Goal: Task Accomplishment & Management: Use online tool/utility

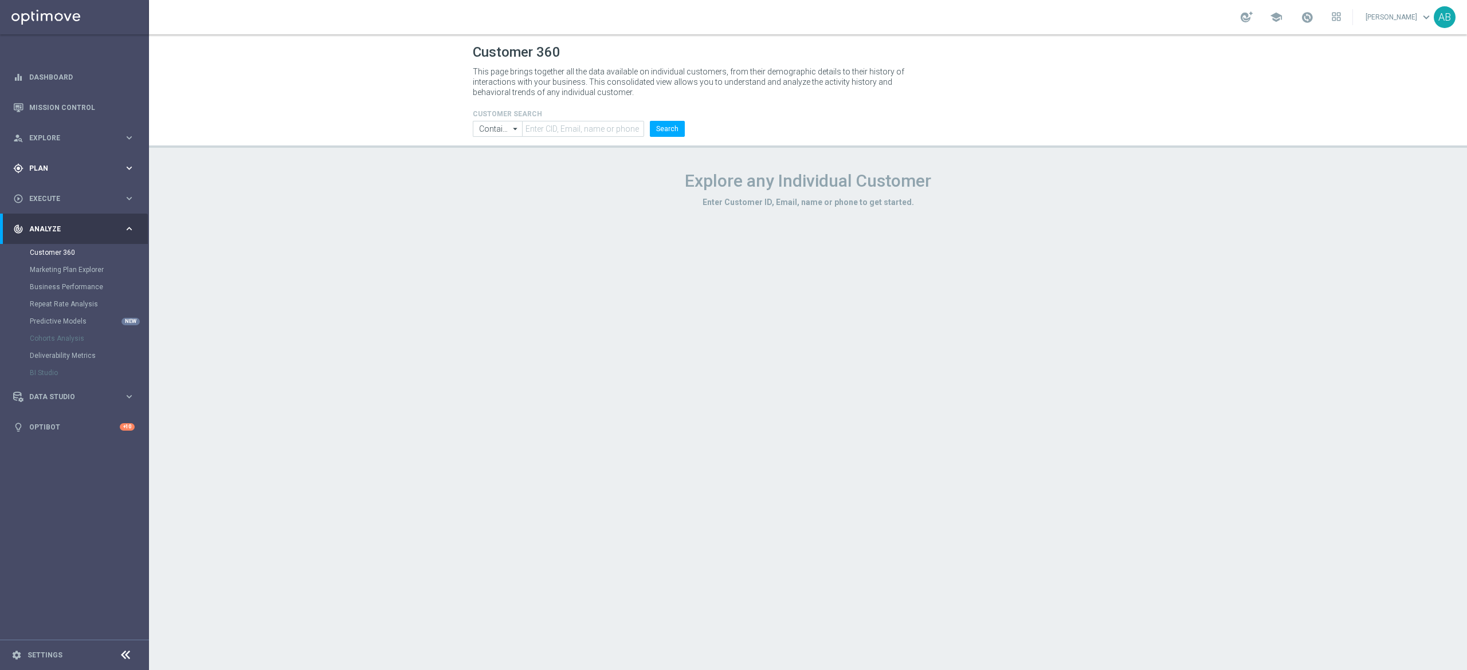
click at [85, 168] on span "Plan" at bounding box center [76, 168] width 95 height 7
click at [69, 226] on span "Templates" at bounding box center [71, 226] width 82 height 7
click at [68, 242] on link "Optimail" at bounding box center [78, 243] width 84 height 9
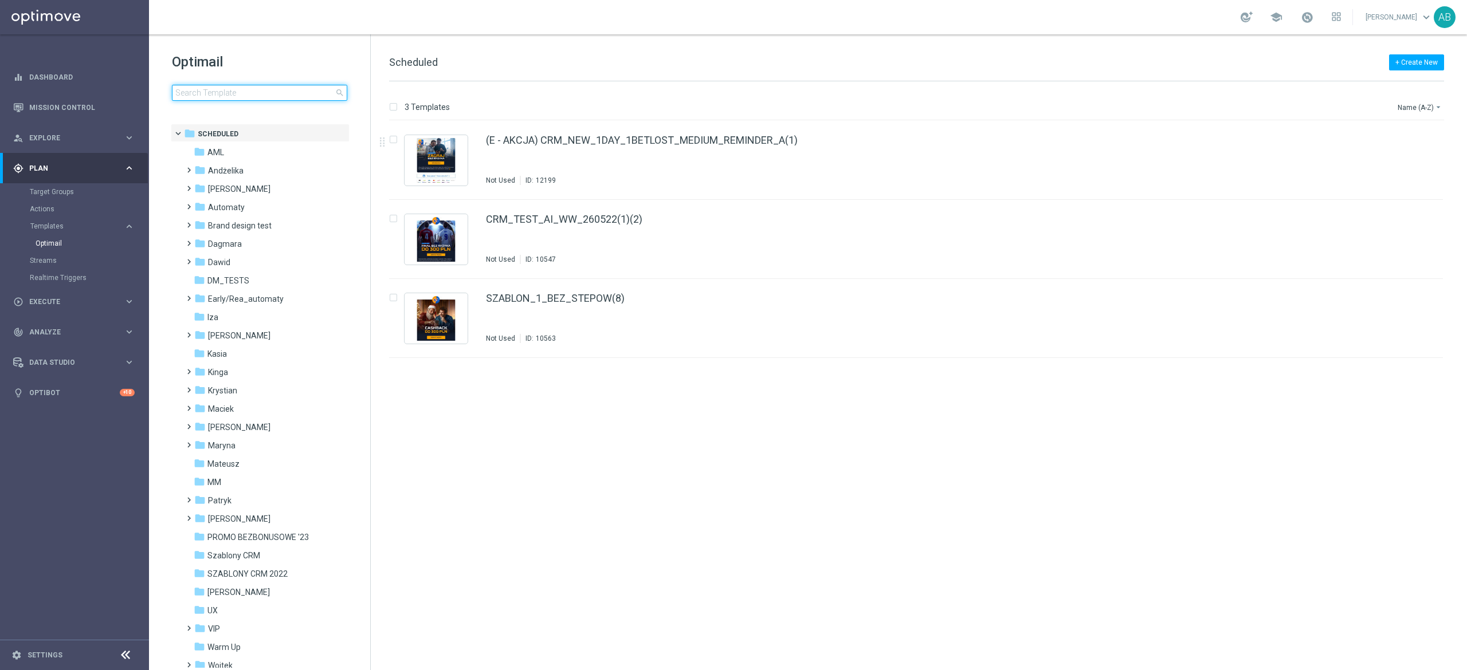
click at [241, 98] on input at bounding box center [259, 93] width 175 height 16
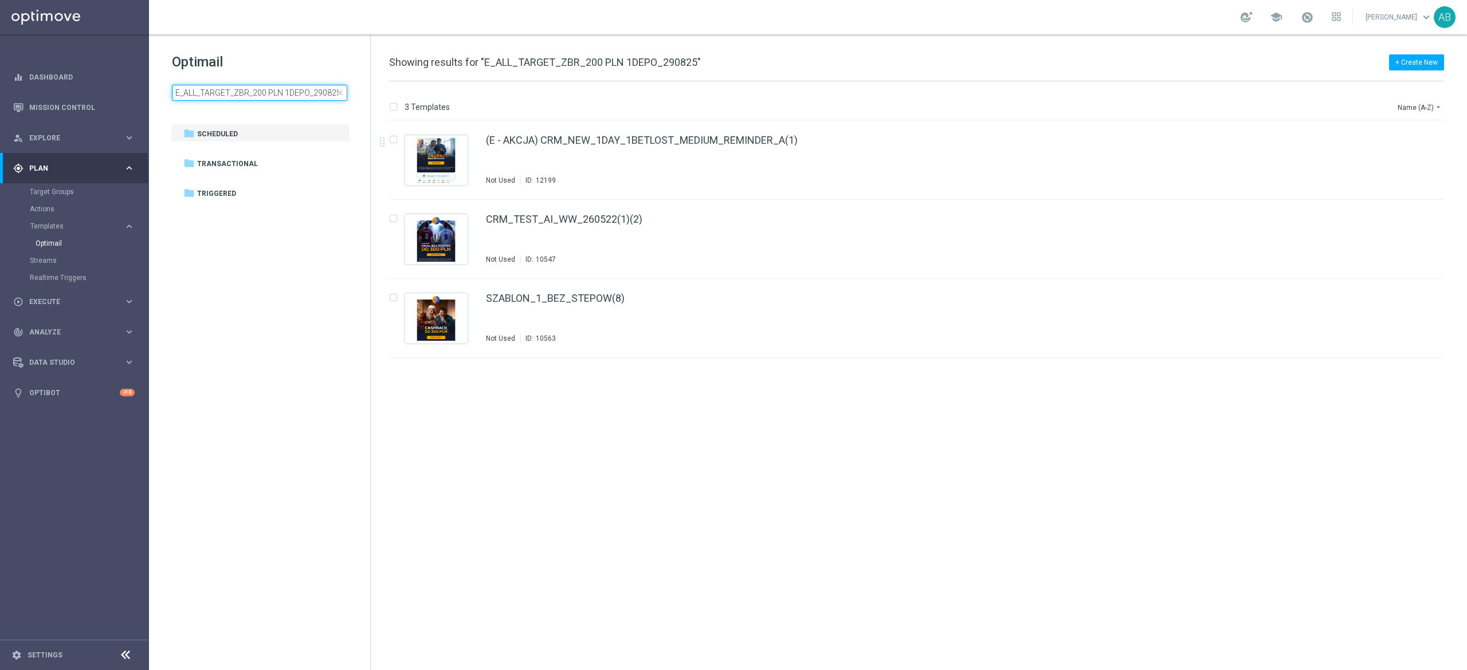
scroll to position [0, 1]
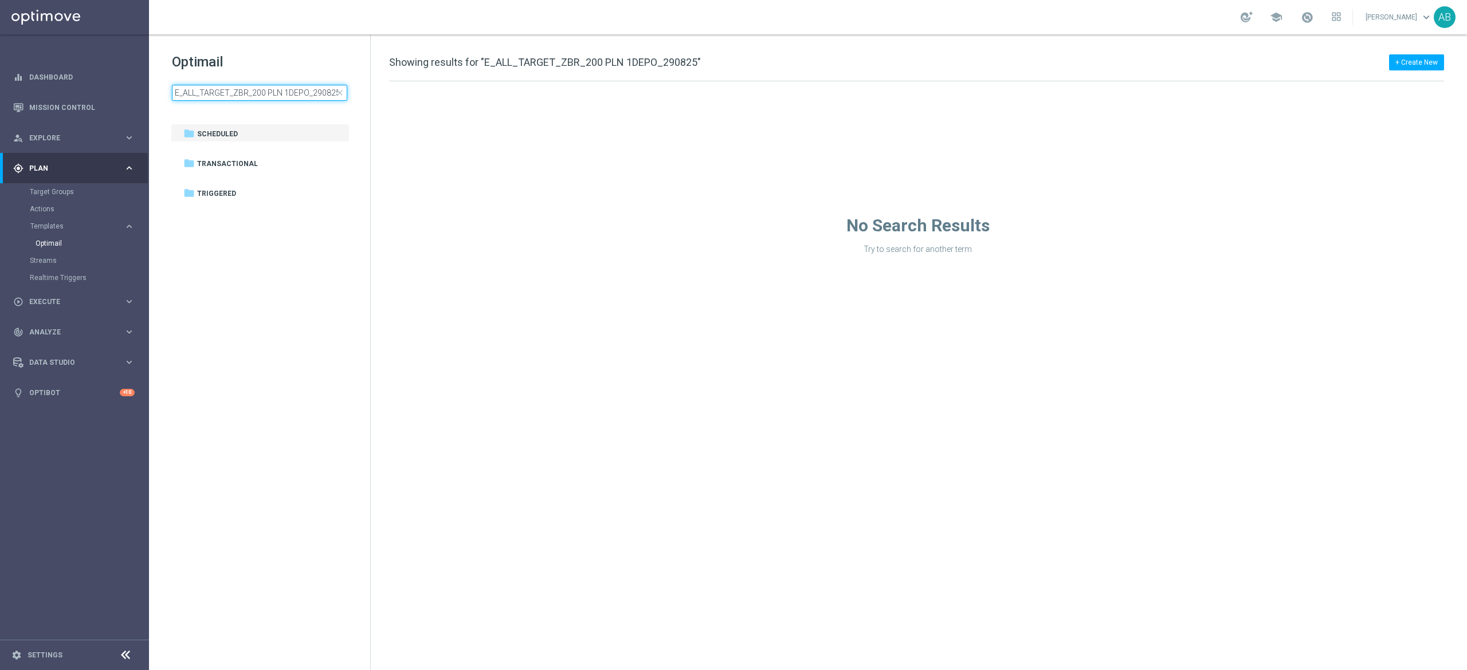
type input "E_ALL_TARGET_ZBR_200 PLN 1DEPO_290825"
click at [305, 81] on div "Optimail E_ALL_TARGET_ZBR_200 PLN 1DEPO_290825 close" at bounding box center [271, 77] width 198 height 48
click at [298, 96] on input "E_ALL_TARGET_ZBR_200 PLN 1DEPO_290825" at bounding box center [259, 93] width 175 height 16
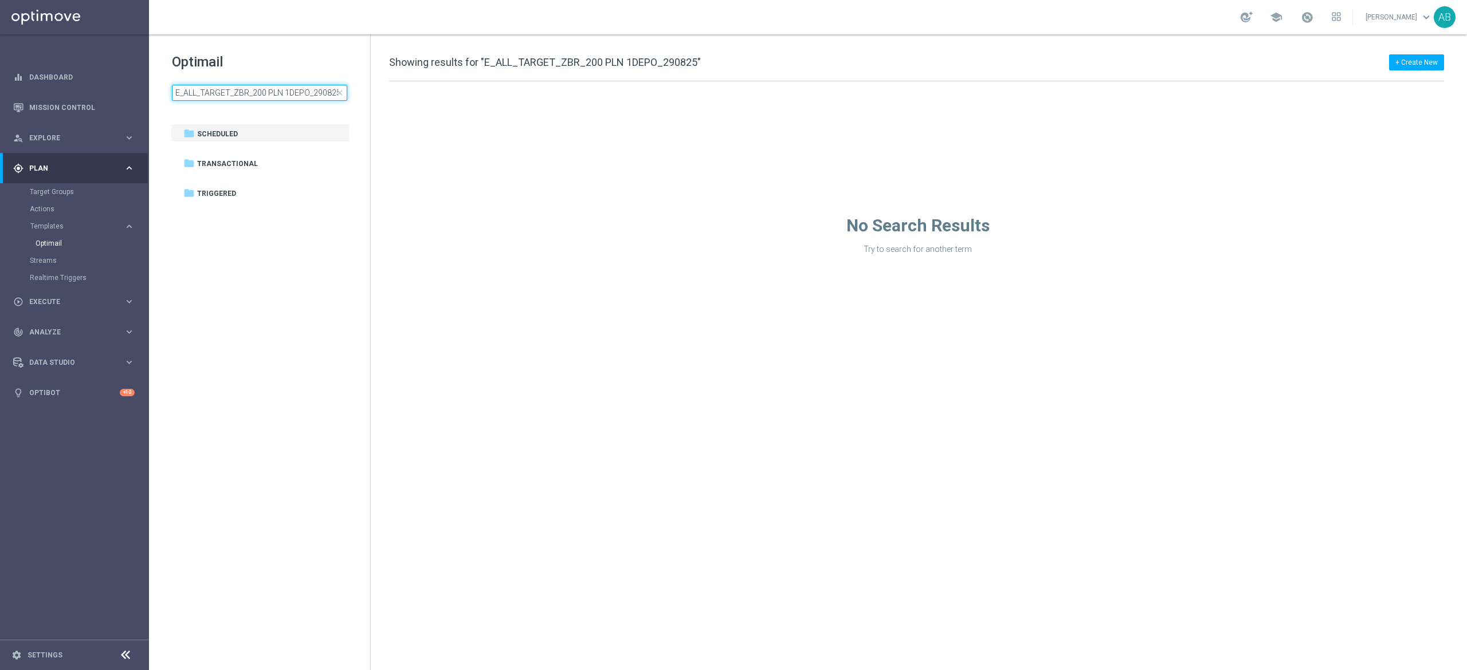
click at [298, 96] on input "E_ALL_TARGET_ZBR_200 PLN 1DEPO_290825" at bounding box center [259, 93] width 175 height 16
type input "E_ALL_TARGET_ZBR_200 PLN 2DEPO_290825"
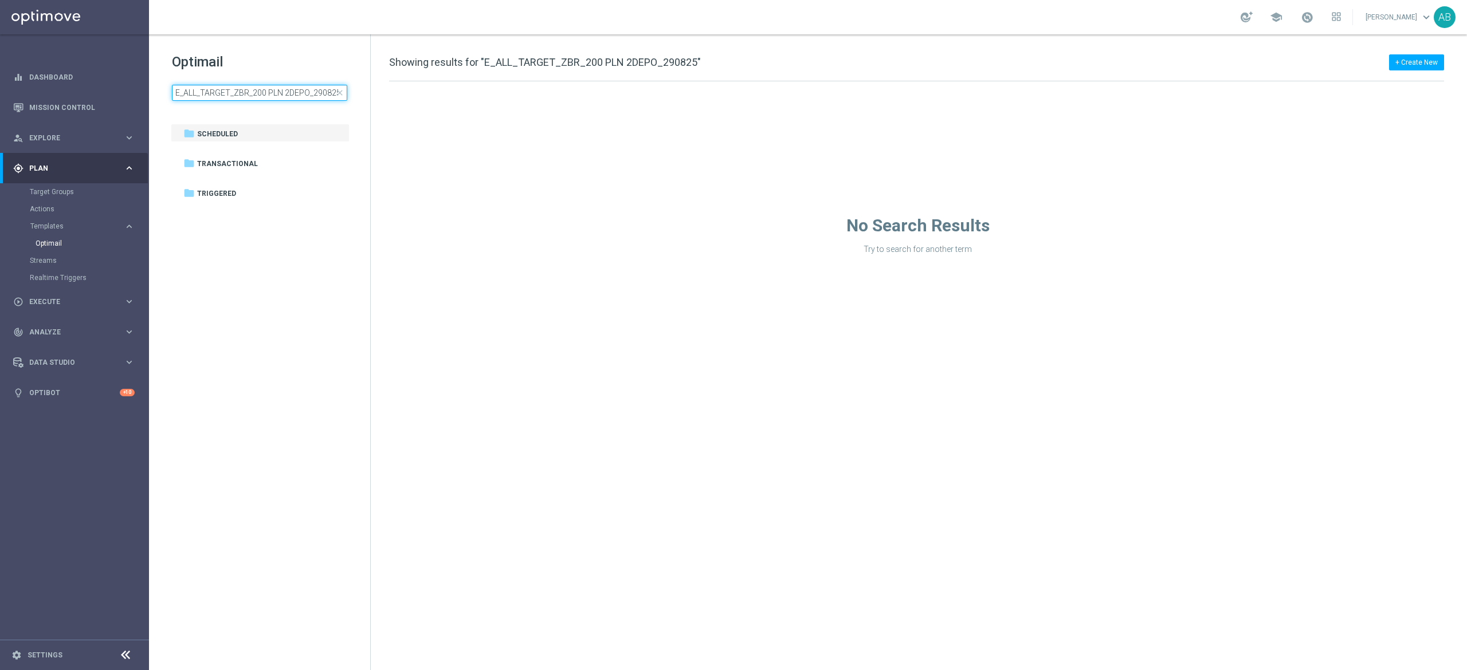
click at [296, 94] on input "E_ALL_TARGET_ZBR_200 PLN 2DEPO_290825" at bounding box center [259, 93] width 175 height 16
type input "E_ALL_TARGET_ZBR_1DEPO 200 PLN PREV MONTH_220825"
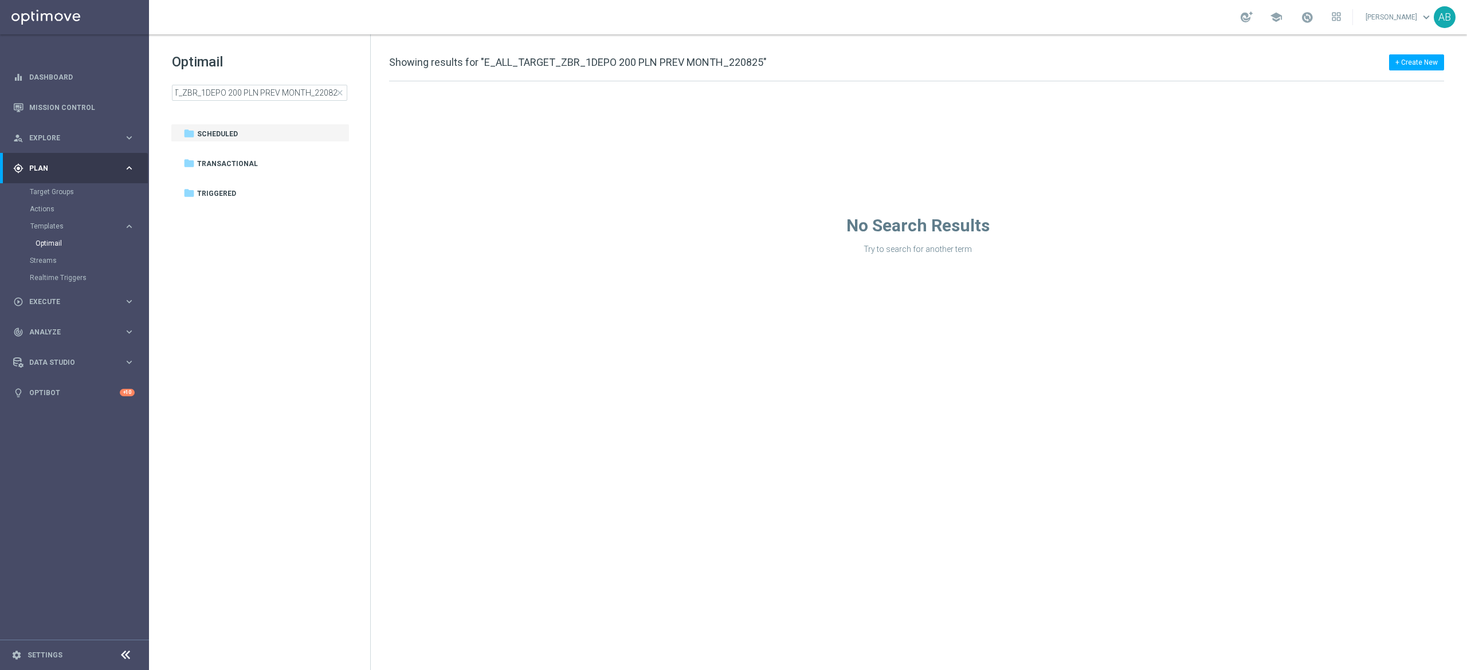
click at [337, 94] on span "close" at bounding box center [339, 92] width 9 height 9
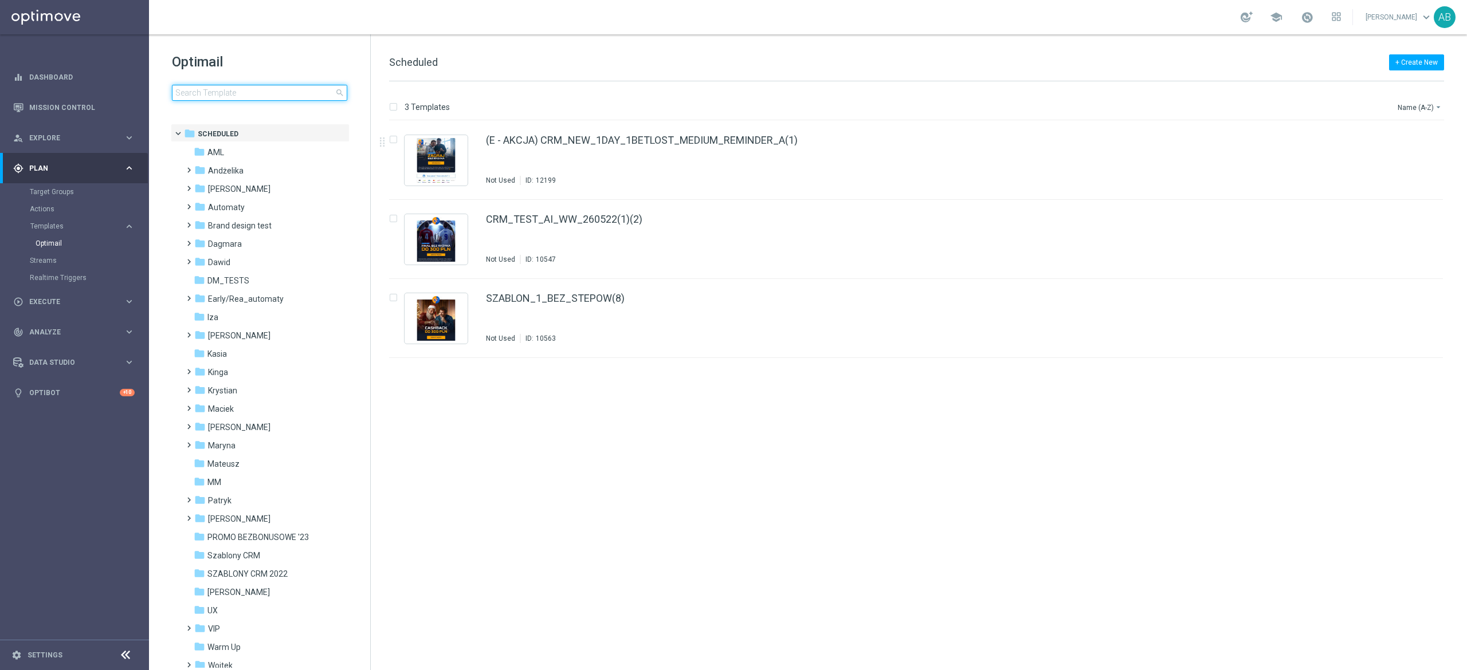
click at [307, 91] on input at bounding box center [259, 93] width 175 height 16
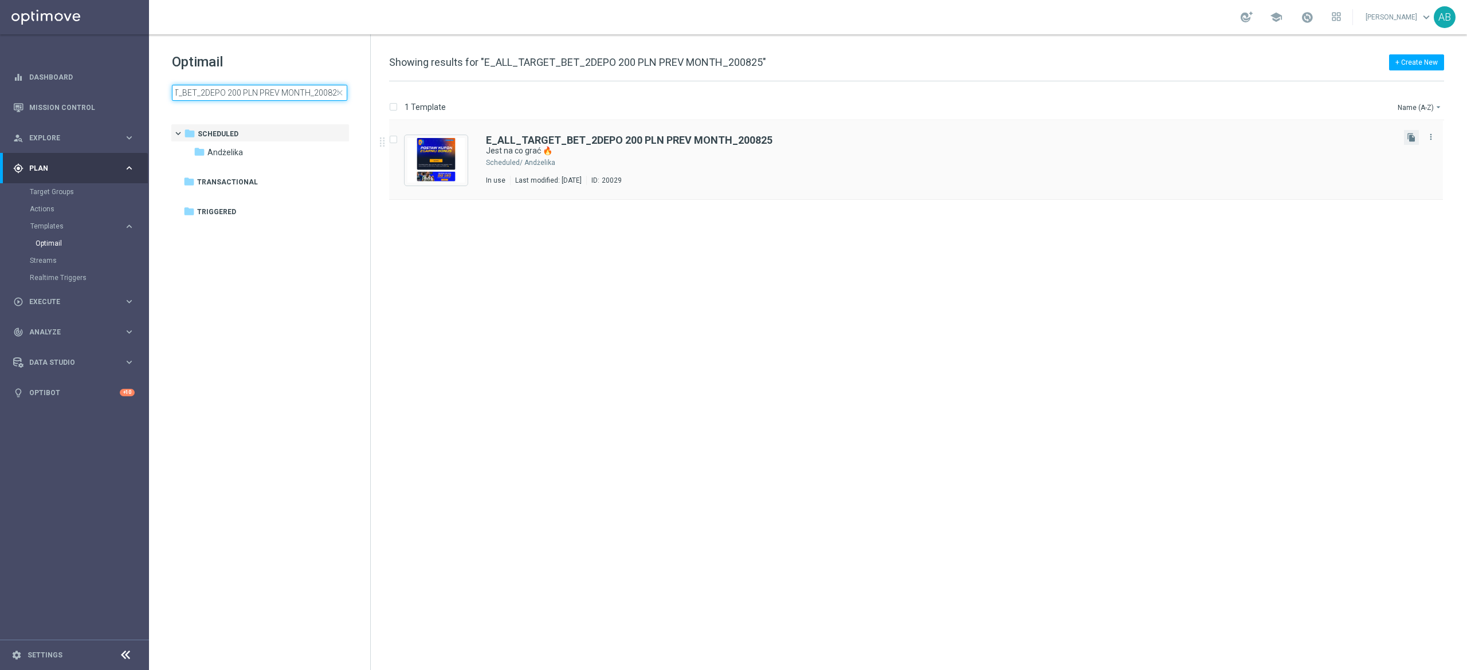
type input "E_ALL_TARGET_BET_2DEPO 200 PLN PREV MONTH_200825"
click at [1413, 142] on button "file_copy" at bounding box center [1411, 137] width 15 height 15
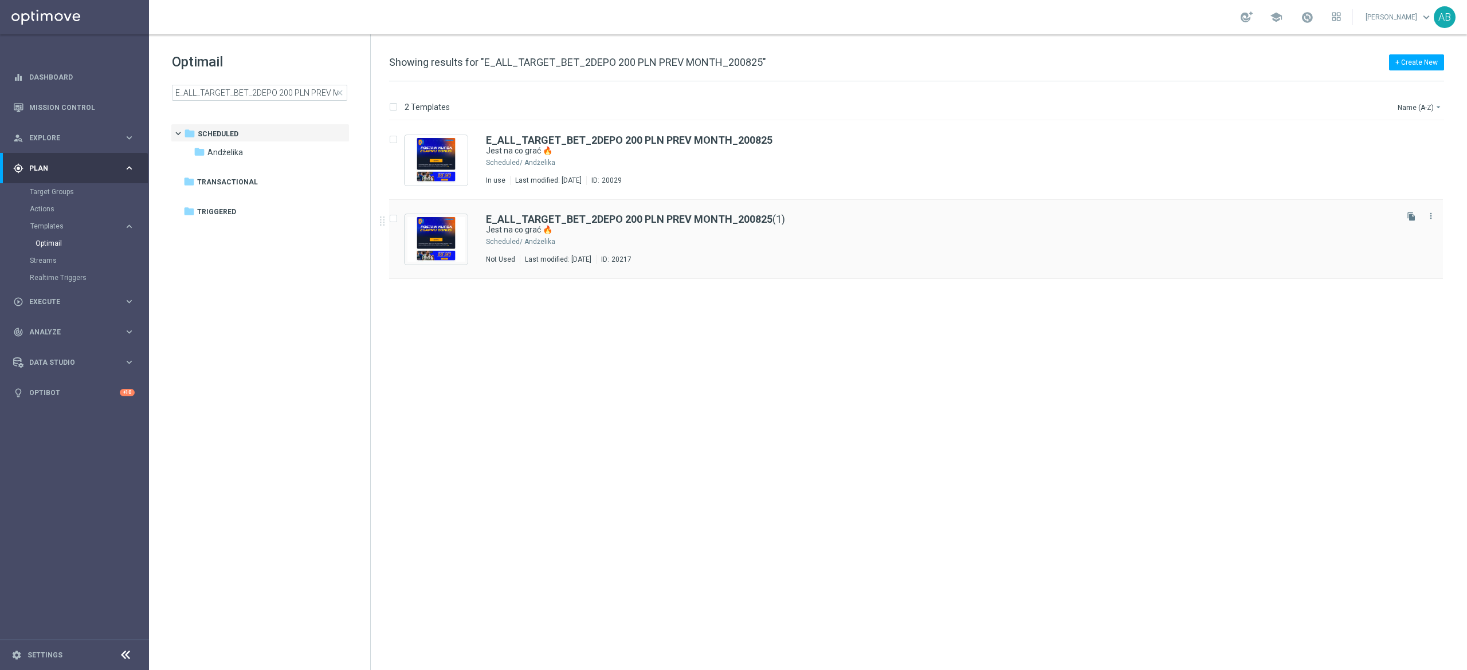
click at [776, 239] on div "Andżelika" at bounding box center [959, 241] width 870 height 9
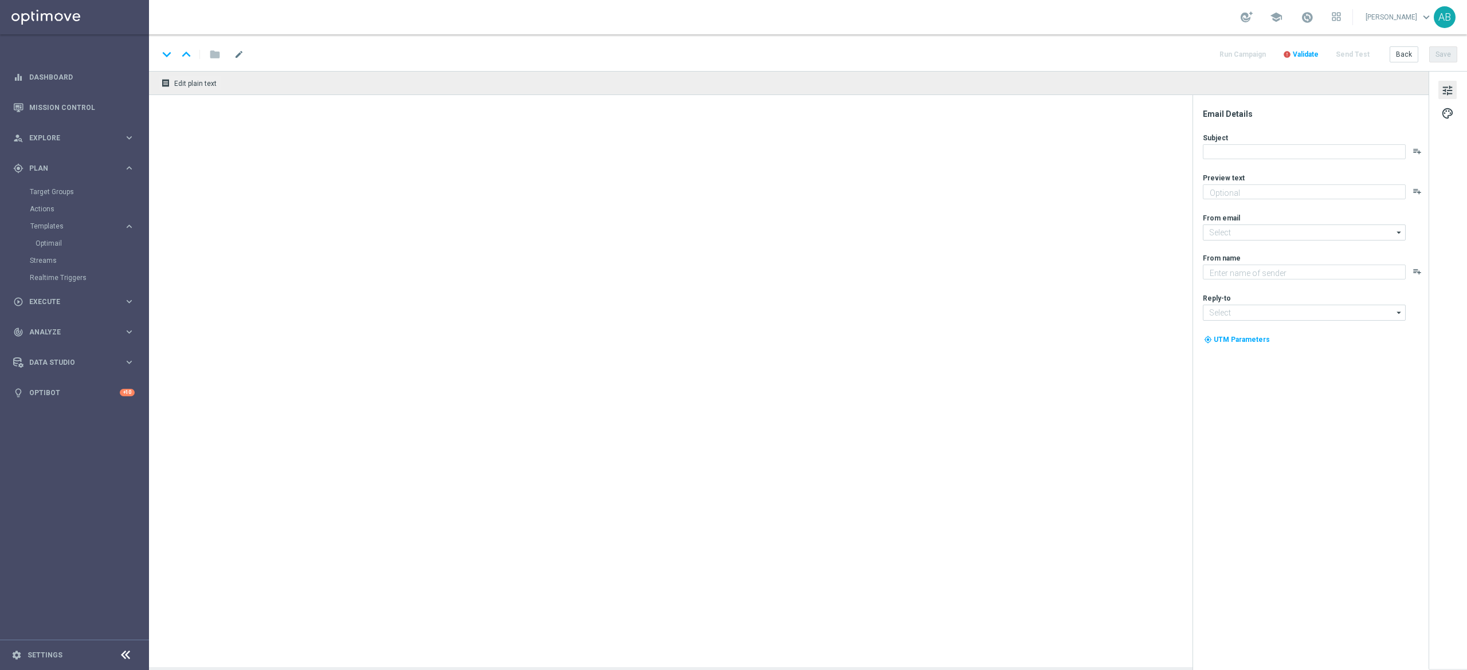
type textarea "Obstaw i zgarnij nawet 200 zł bonusu 💸"
type textarea "STS"
type input "[EMAIL_ADDRESS][DOMAIN_NAME]"
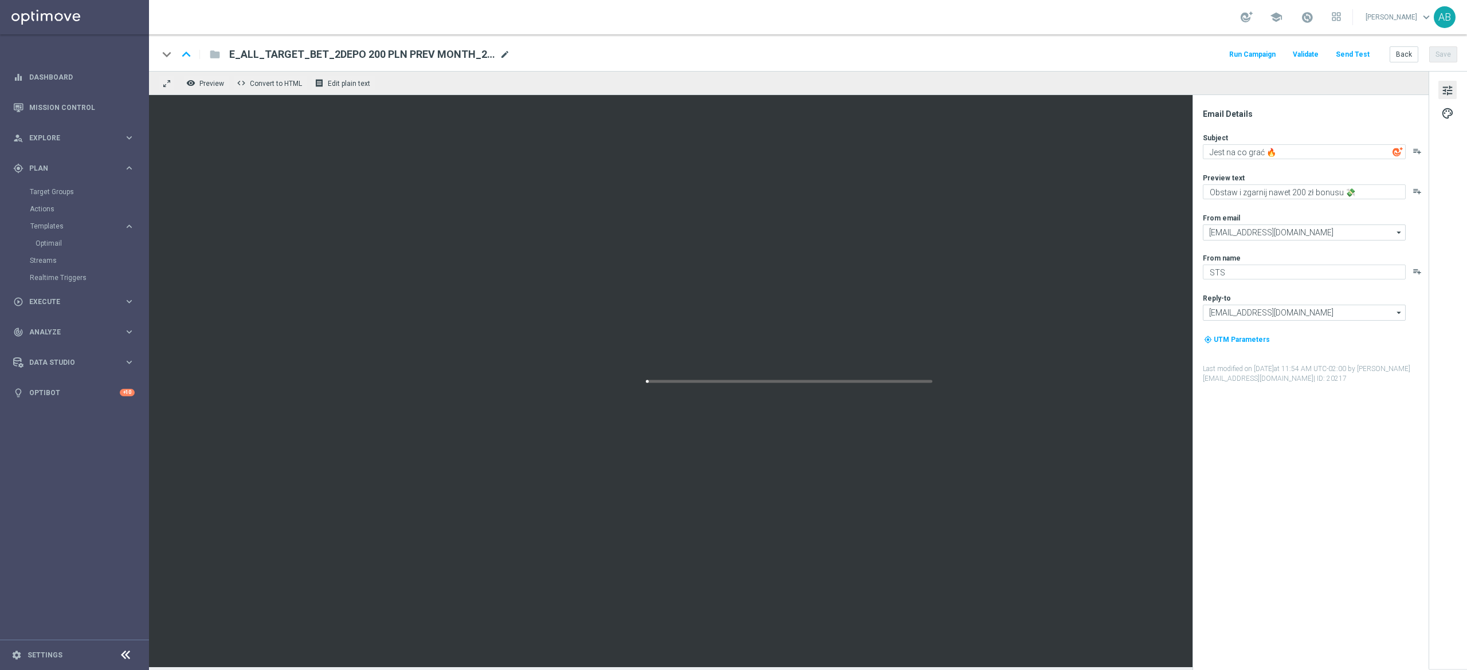
click at [509, 54] on span "mode_edit" at bounding box center [505, 54] width 10 height 10
click at [507, 54] on input "E_ALL_TARGET_BET_2DEPO 200 PLN PREV MONTH_200825(1)" at bounding box center [371, 54] width 284 height 15
paste input "E_ALL_TARGET_ZBR_200 PLN 1DEPO_020925"
type input "E_ALL_TARGET_ZBR_200 PLN 1DEPO_020925"
click at [629, 57] on div "keyboard_arrow_down keyboard_arrow_up folder E_ALL_TARGET_ZBR_200 PLN 1DEPO_020…" at bounding box center [807, 54] width 1299 height 15
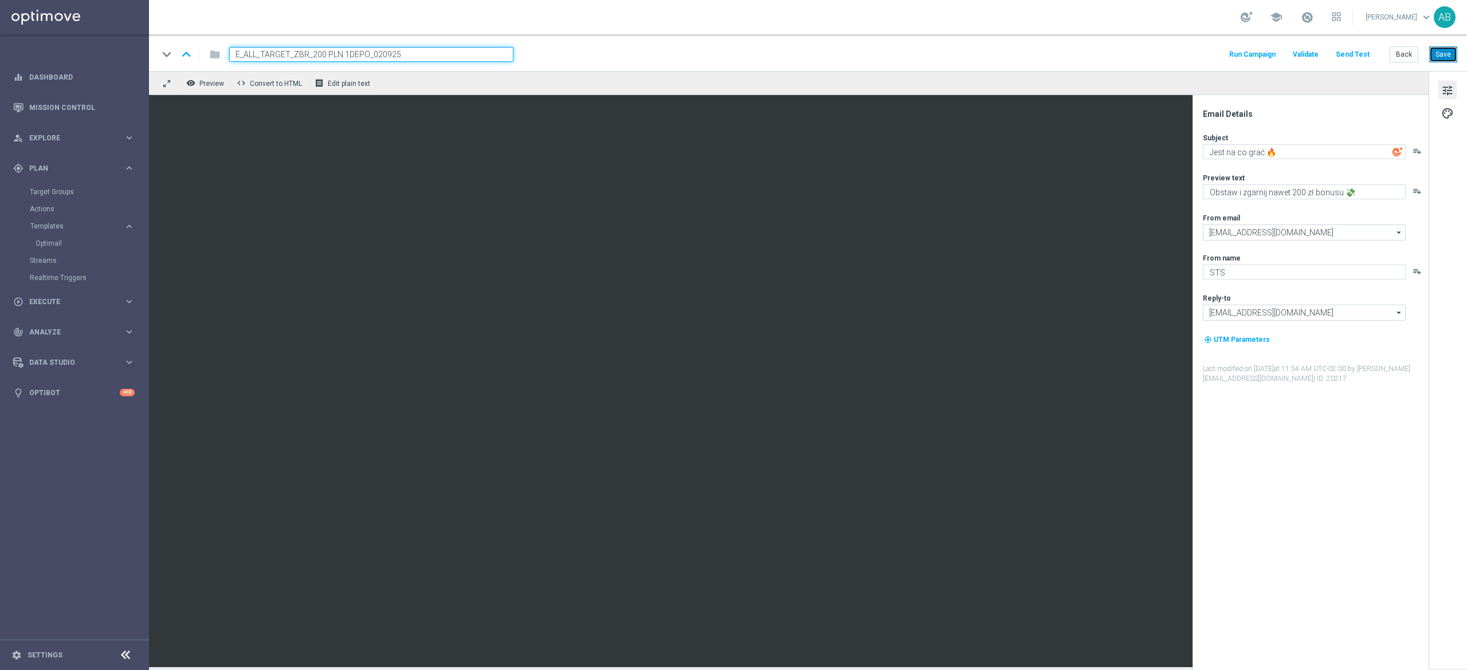
click at [1436, 54] on button "Save" at bounding box center [1443, 54] width 28 height 16
click at [1452, 59] on button "Save" at bounding box center [1443, 54] width 28 height 16
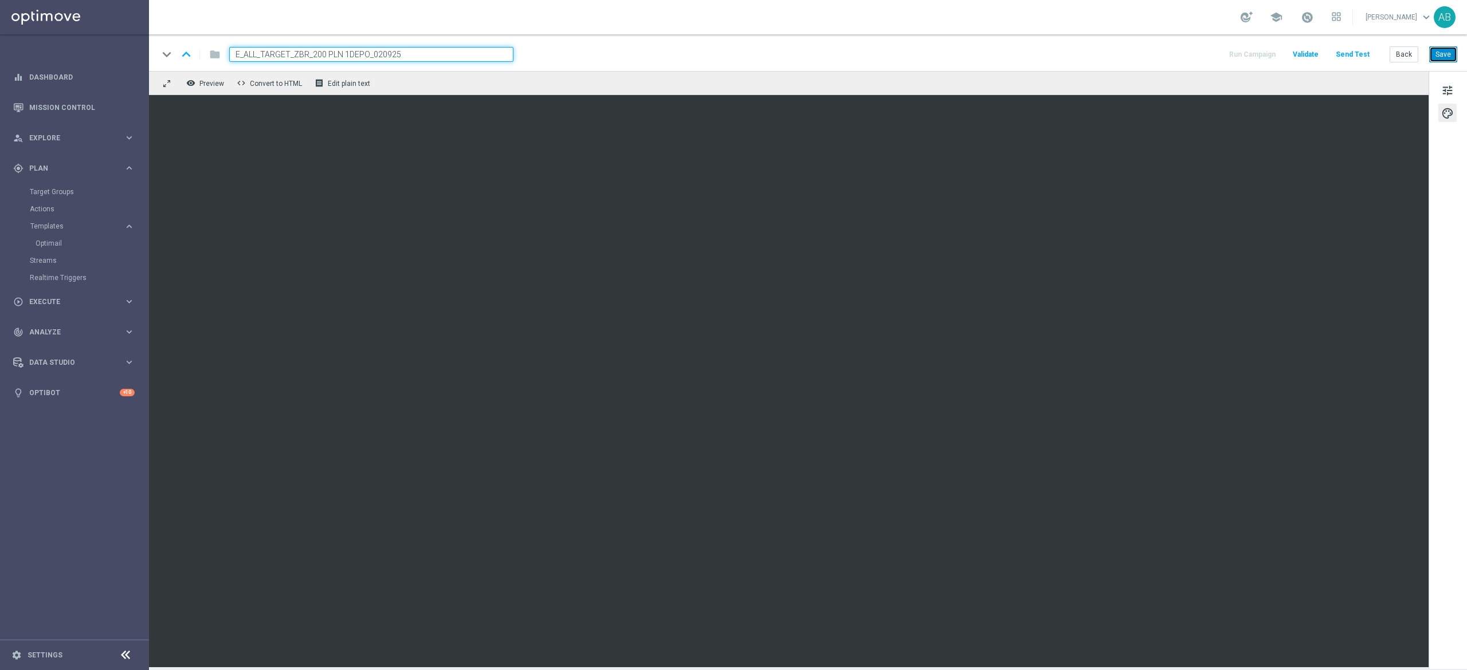
click at [1449, 56] on button "Save" at bounding box center [1443, 54] width 28 height 16
click at [1452, 92] on span "tune" at bounding box center [1447, 90] width 13 height 15
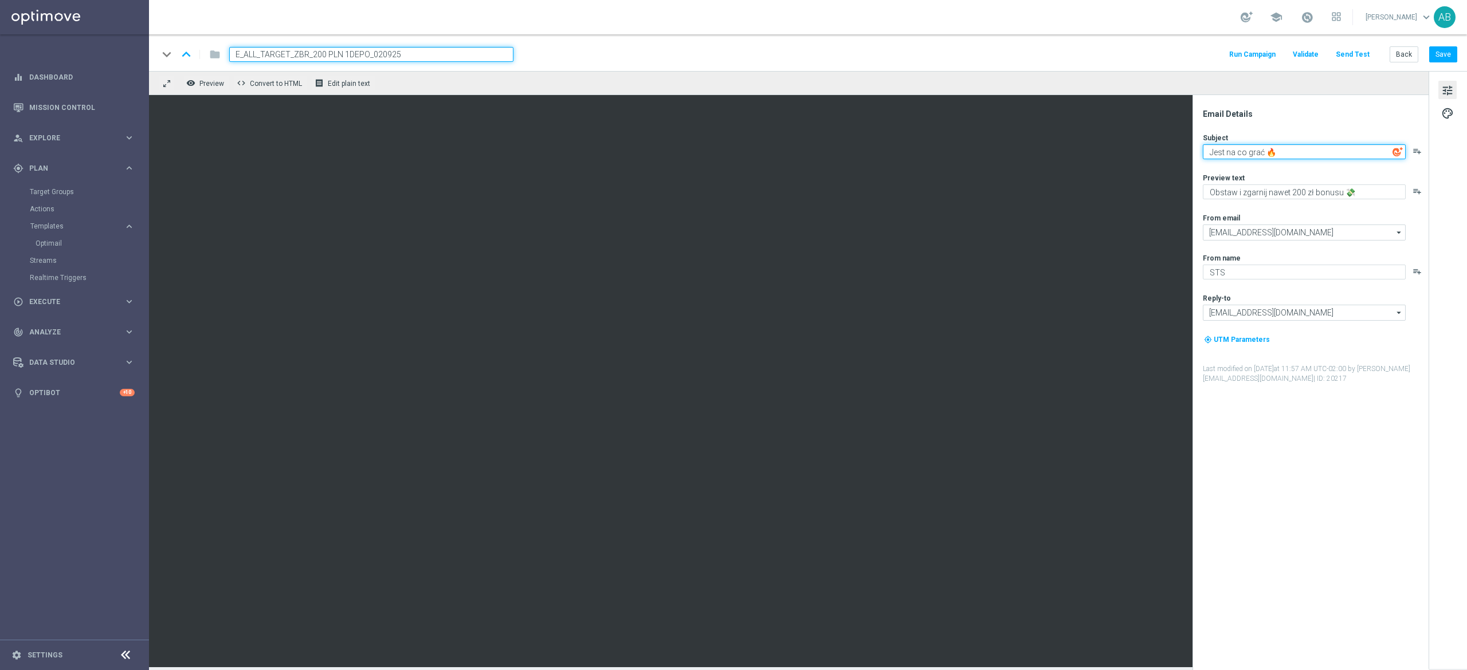
click at [1249, 152] on textarea "Jest na co grać 🔥" at bounding box center [1303, 151] width 203 height 15
paste textarea "Graj z NASZYMI! 🇵🇱"
type textarea "Graj z NASZYMI! 🇵🇱"
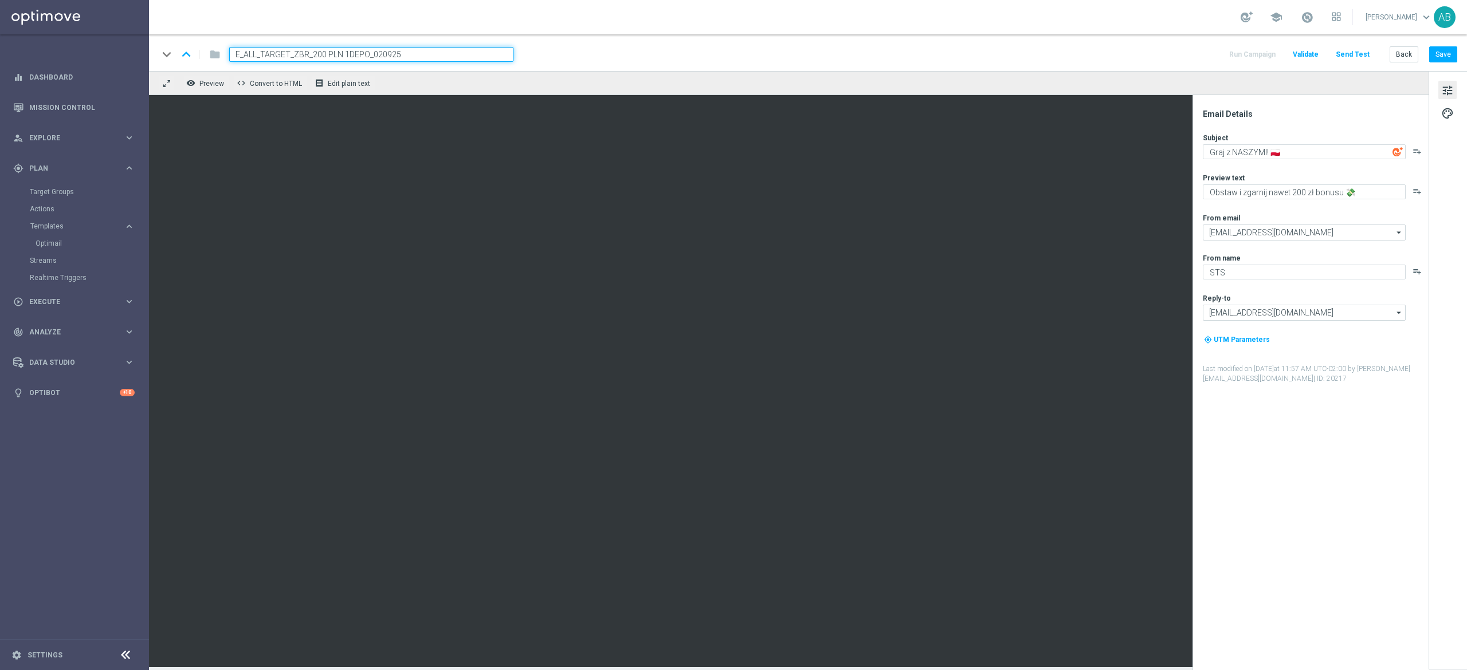
click at [1240, 201] on div "Subject Graj z NASZYMI! 🇵🇱 playlist_add Preview text Obstaw i zgarnij nawet 200…" at bounding box center [1314, 258] width 225 height 251
click at [1252, 189] on textarea "Obstaw i zgarnij nawet 200 zł bonusu 💸" at bounding box center [1303, 191] width 203 height 15
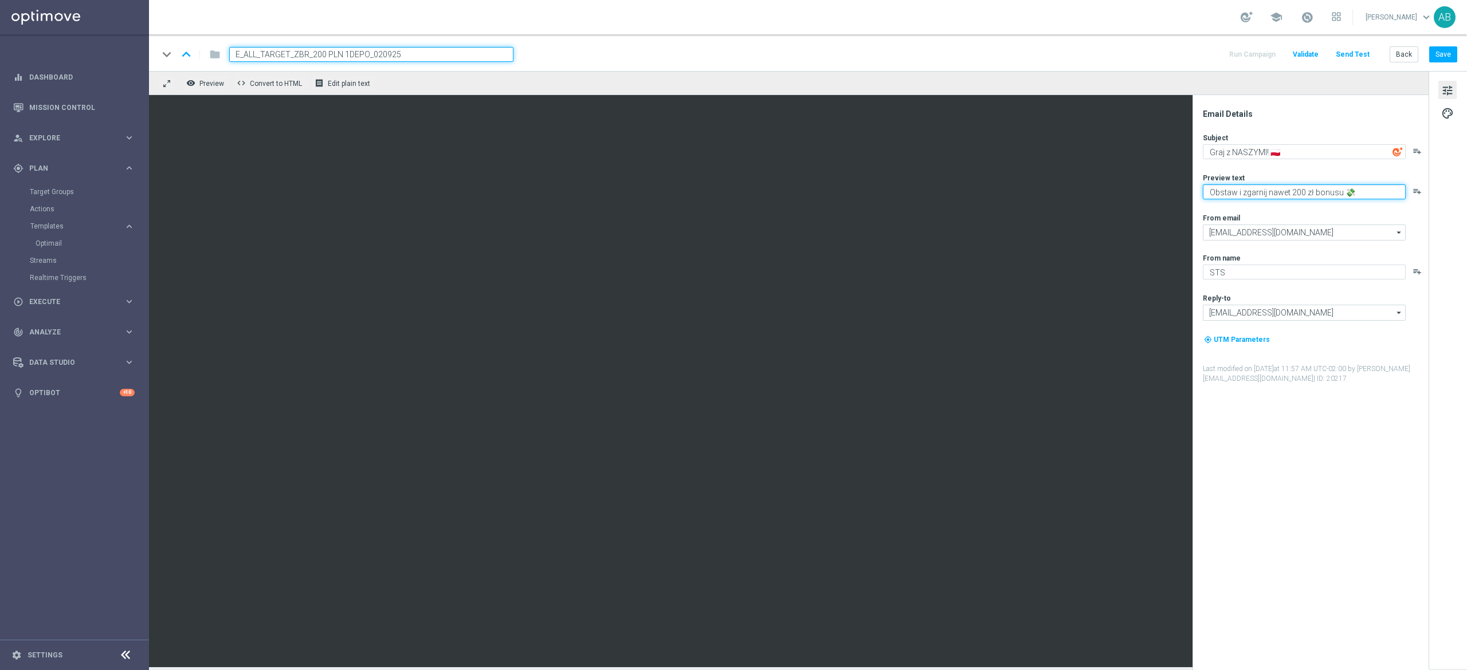
paste textarea "Zwracamy do 200 zł w razie niepowodzenia 💸➡️"
type textarea "Zwracamy do 200 zł w razie niepowodzenia 💸➡️"
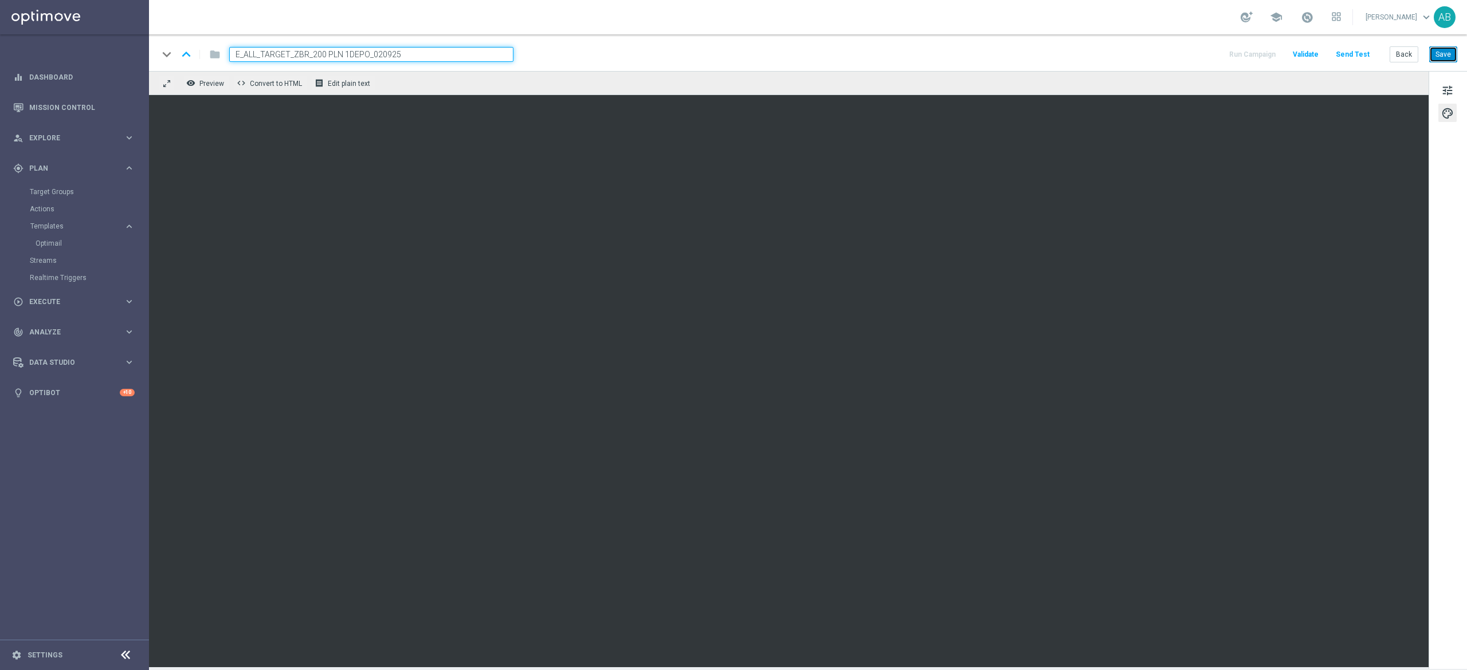
click at [1435, 59] on button "Save" at bounding box center [1443, 54] width 28 height 16
click at [1449, 56] on button "Save" at bounding box center [1443, 54] width 28 height 16
